Goal: Task Accomplishment & Management: Manage account settings

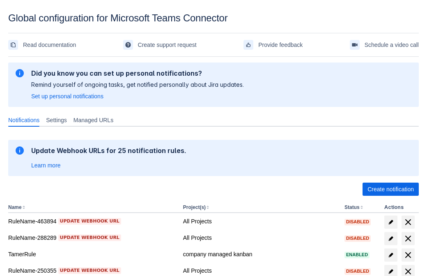
click at [390, 189] on span "Create notification" at bounding box center [390, 188] width 46 height 13
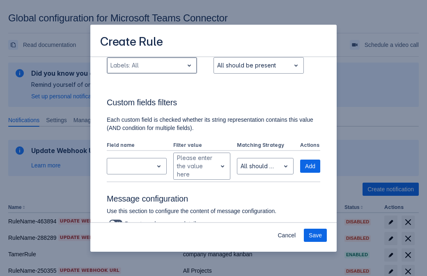
click at [152, 70] on div "Scrollable content" at bounding box center [145, 65] width 70 height 10
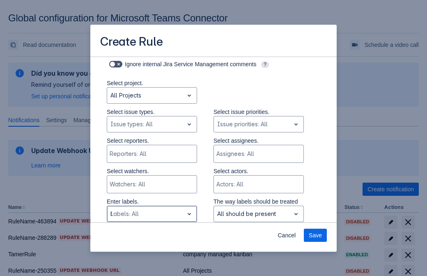
type input "639438_label"
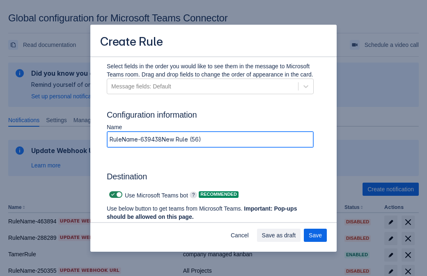
type input "RuleName-639438New Rule (56)"
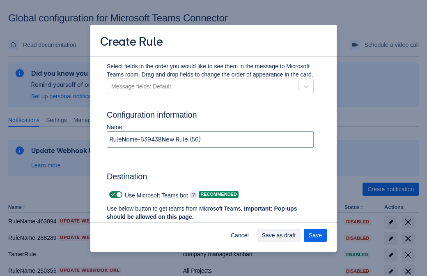
click at [112, 194] on span "Scrollable content" at bounding box center [113, 194] width 7 height 7
click at [112, 194] on input "Scrollable content" at bounding box center [111, 194] width 5 height 5
checkbox input "false"
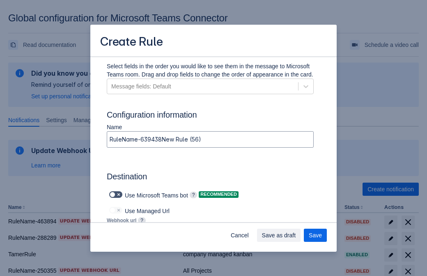
type input "[URL][DOMAIN_NAME][DATE]"
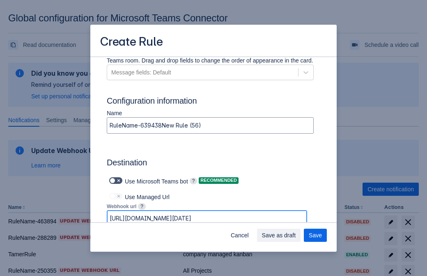
click at [296, 235] on span "Save as draft" at bounding box center [279, 234] width 34 height 13
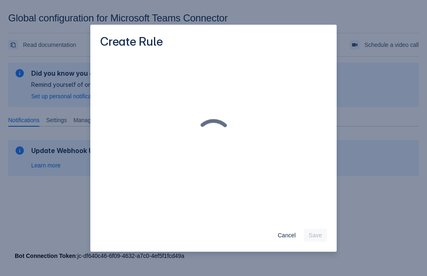
scroll to position [0, 0]
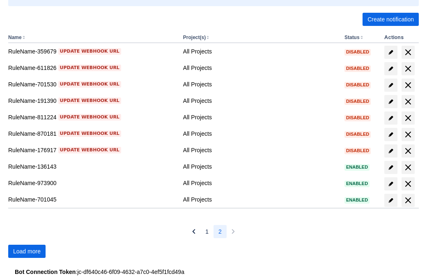
click at [27, 251] on span "Load more" at bounding box center [27, 250] width 28 height 13
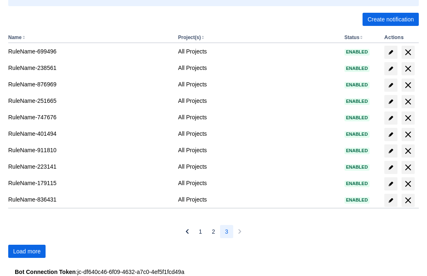
click at [27, 251] on span "Load more" at bounding box center [27, 250] width 28 height 13
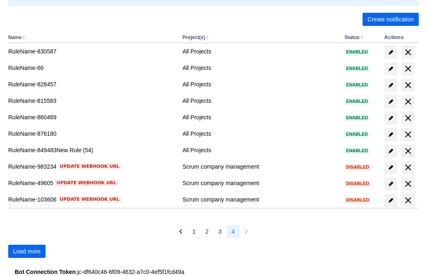
click at [27, 251] on span "Load more" at bounding box center [27, 250] width 28 height 13
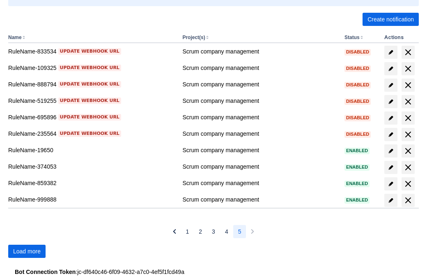
click at [27, 251] on span "Load more" at bounding box center [27, 250] width 28 height 13
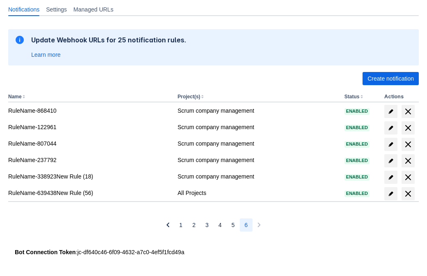
scroll to position [110, 0]
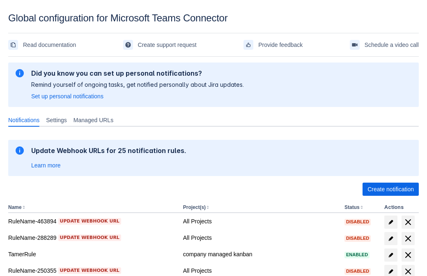
scroll to position [170, 0]
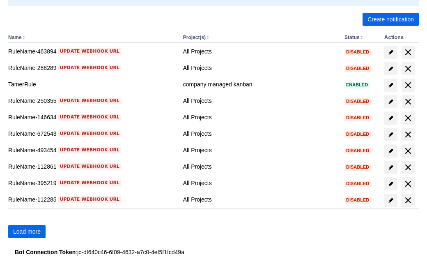
click at [27, 231] on span "Load more" at bounding box center [27, 231] width 28 height 13
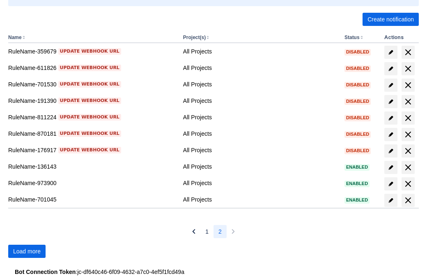
click at [27, 251] on span "Load more" at bounding box center [27, 250] width 28 height 13
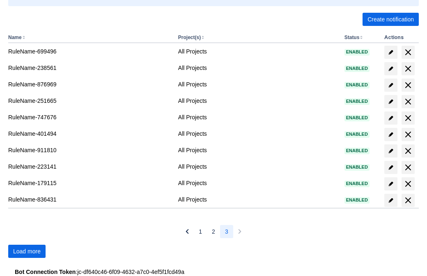
click at [27, 251] on span "Load more" at bounding box center [27, 250] width 28 height 13
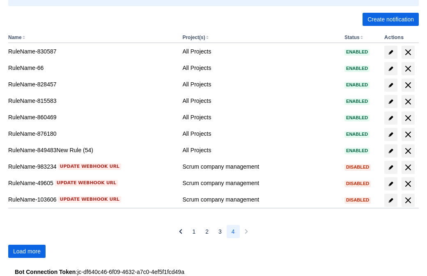
click at [27, 251] on span "Load more" at bounding box center [27, 250] width 28 height 13
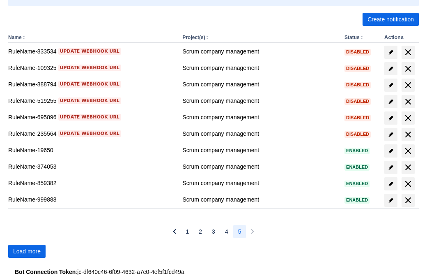
click at [27, 251] on span "Load more" at bounding box center [27, 250] width 28 height 13
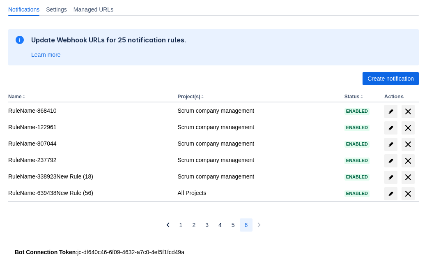
scroll to position [110, 0]
click at [408, 193] on span "delete" at bounding box center [408, 193] width 10 height 10
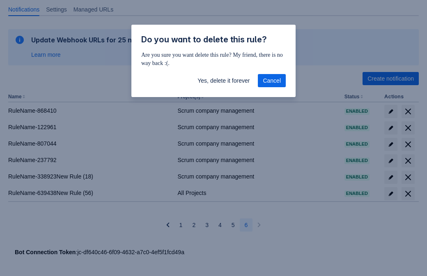
click at [223, 80] on span "Yes, delete it forever" at bounding box center [223, 80] width 52 height 13
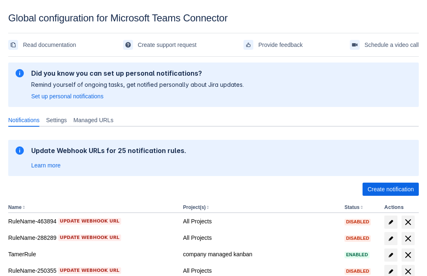
click at [390, 189] on span "Create notification" at bounding box center [390, 188] width 46 height 13
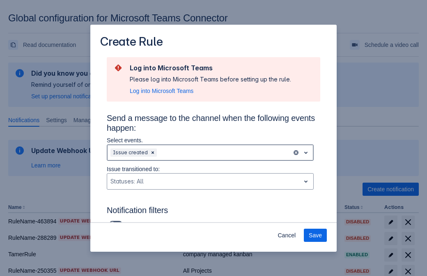
click at [210, 152] on div "Scrollable content" at bounding box center [223, 152] width 130 height 10
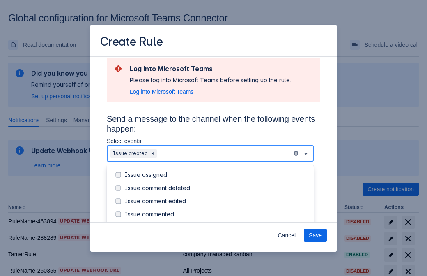
click at [217, 223] on div "Issue created" at bounding box center [217, 227] width 184 height 8
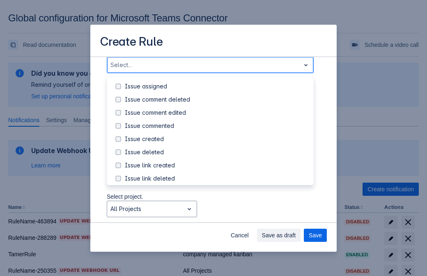
click at [217, 214] on div "Issue updated" at bounding box center [217, 218] width 184 height 8
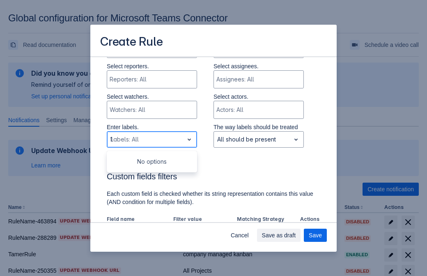
type input "17255_label"
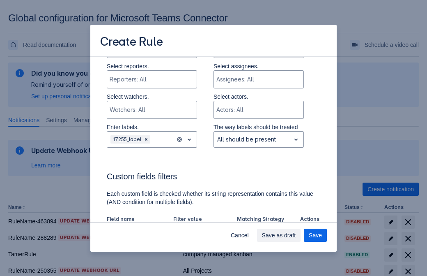
scroll to position [538, 0]
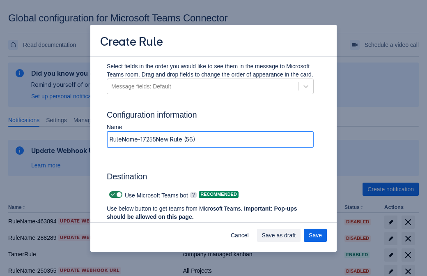
type input "RuleName-17255New Rule (56)"
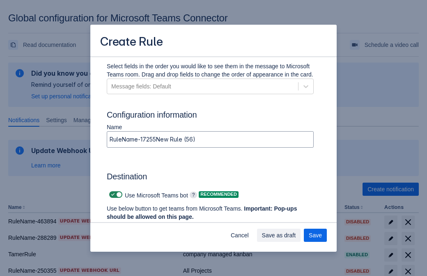
click at [112, 194] on span "Scrollable content" at bounding box center [113, 194] width 7 height 7
click at [112, 194] on input "Scrollable content" at bounding box center [111, 194] width 5 height 5
checkbox input "false"
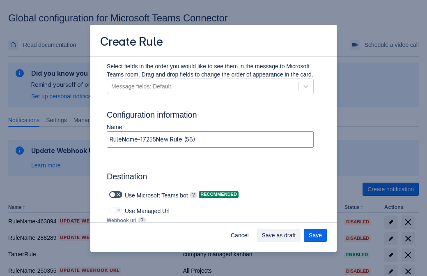
type input "https://prod-112.westeurope.logic.azure.com:443/workflows/bae959254738451b85002…"
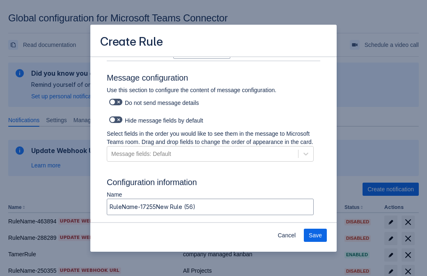
click at [315, 235] on span "Save" at bounding box center [315, 234] width 13 height 13
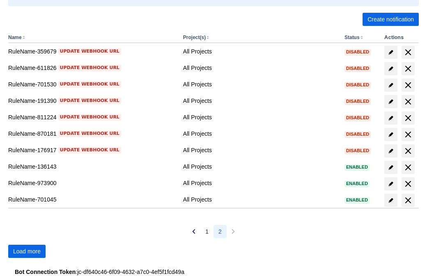
click at [27, 251] on span "Load more" at bounding box center [27, 250] width 28 height 13
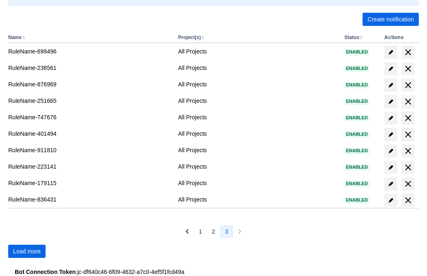
click at [27, 251] on span "Load more" at bounding box center [27, 250] width 28 height 13
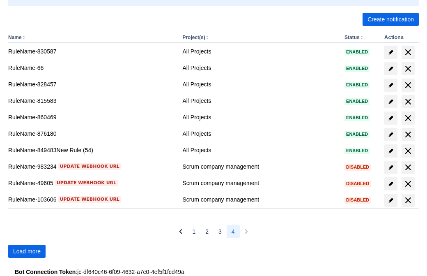
click at [27, 251] on span "Load more" at bounding box center [27, 250] width 28 height 13
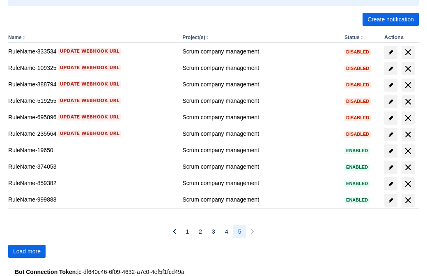
click at [27, 251] on span "Load more" at bounding box center [27, 250] width 28 height 13
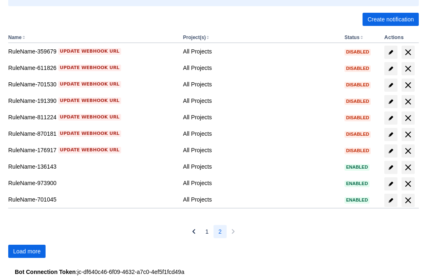
click at [27, 251] on span "Load more" at bounding box center [27, 250] width 28 height 13
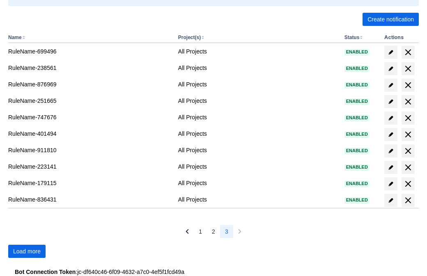
click at [27, 251] on span "Load more" at bounding box center [27, 250] width 28 height 13
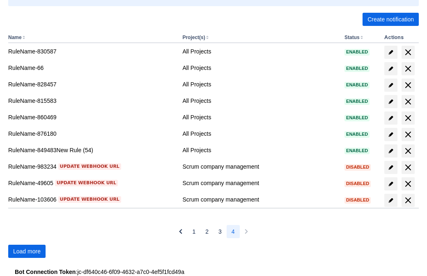
click at [27, 251] on span "Load more" at bounding box center [27, 250] width 28 height 13
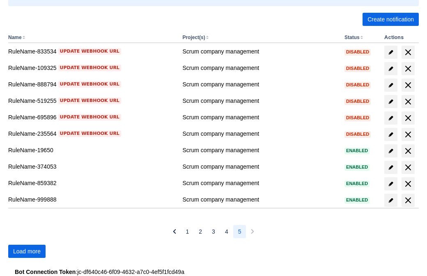
click at [27, 251] on span "Load more" at bounding box center [27, 250] width 28 height 13
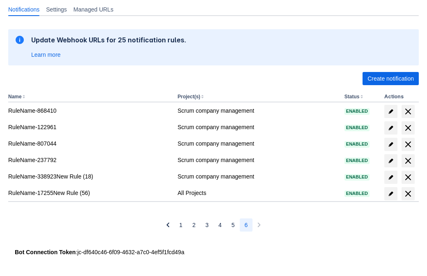
scroll to position [110, 0]
click at [408, 193] on span "delete" at bounding box center [408, 193] width 10 height 10
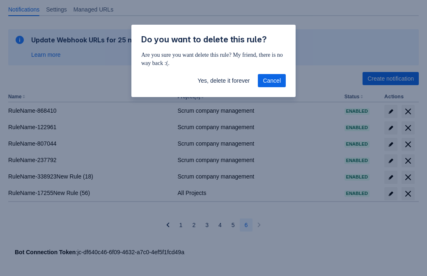
click at [223, 80] on span "Yes, delete it forever" at bounding box center [223, 80] width 52 height 13
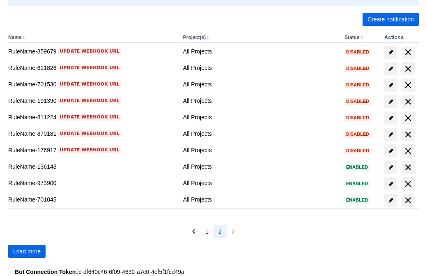
click at [27, 251] on span "Load more" at bounding box center [27, 250] width 28 height 13
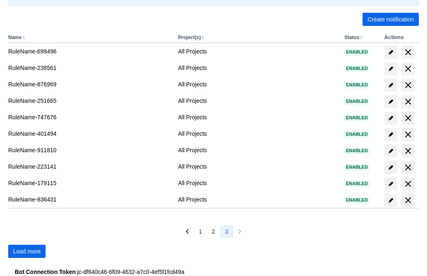
click at [27, 251] on span "Load more" at bounding box center [27, 250] width 28 height 13
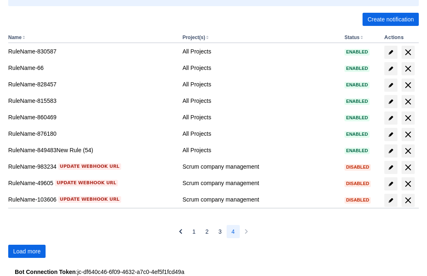
click at [27, 251] on span "Load more" at bounding box center [27, 250] width 28 height 13
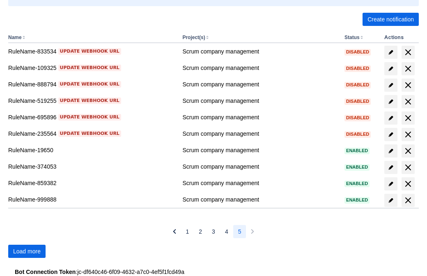
click at [27, 251] on span "Load more" at bounding box center [27, 250] width 28 height 13
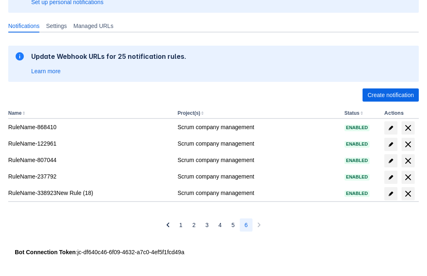
scroll to position [94, 0]
